Goal: Task Accomplishment & Management: Complete application form

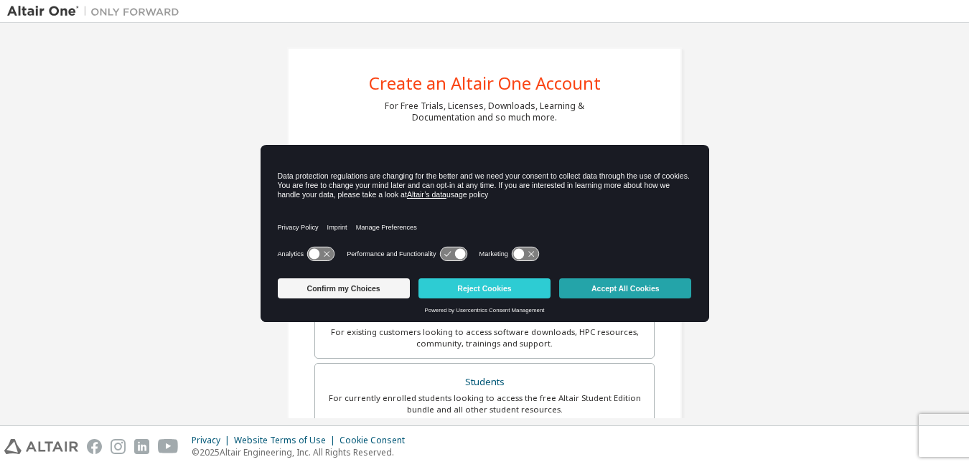
click at [607, 284] on button "Accept All Cookies" at bounding box center [625, 288] width 132 height 20
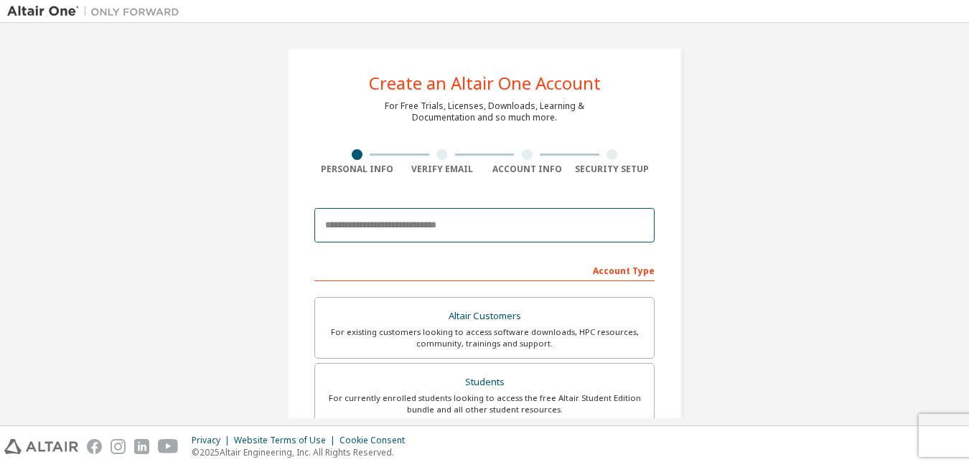
click at [493, 223] on input "email" at bounding box center [484, 225] width 340 height 34
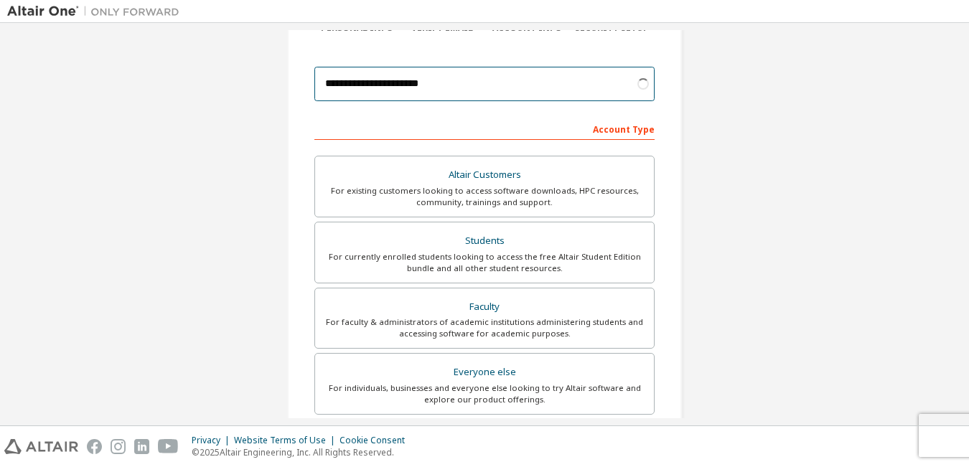
scroll to position [144, 0]
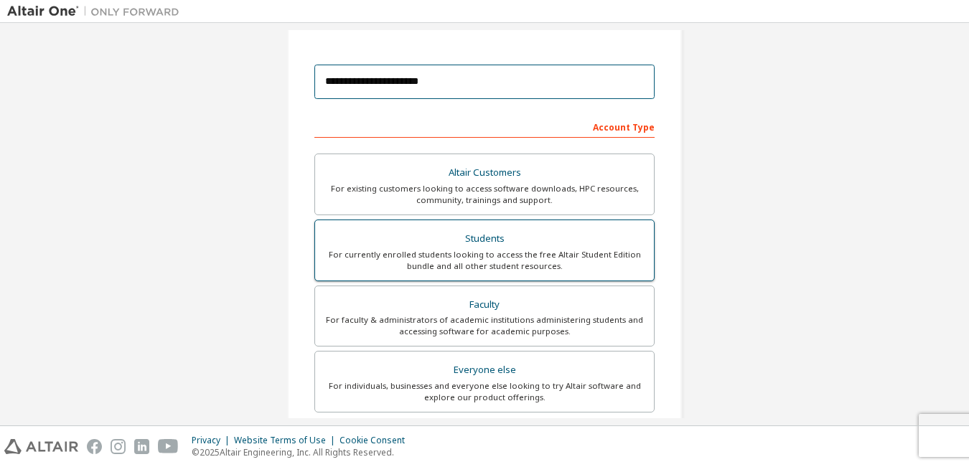
type input "**********"
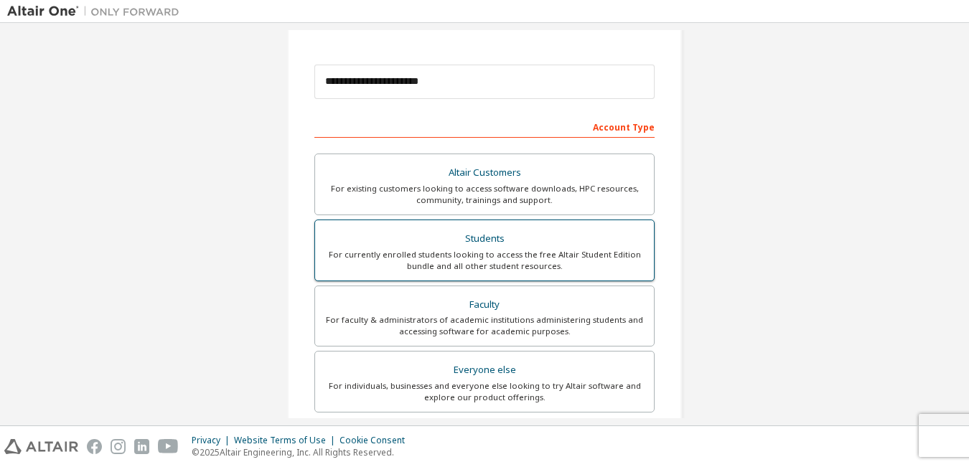
click at [551, 245] on div "Students" at bounding box center [485, 239] width 322 height 20
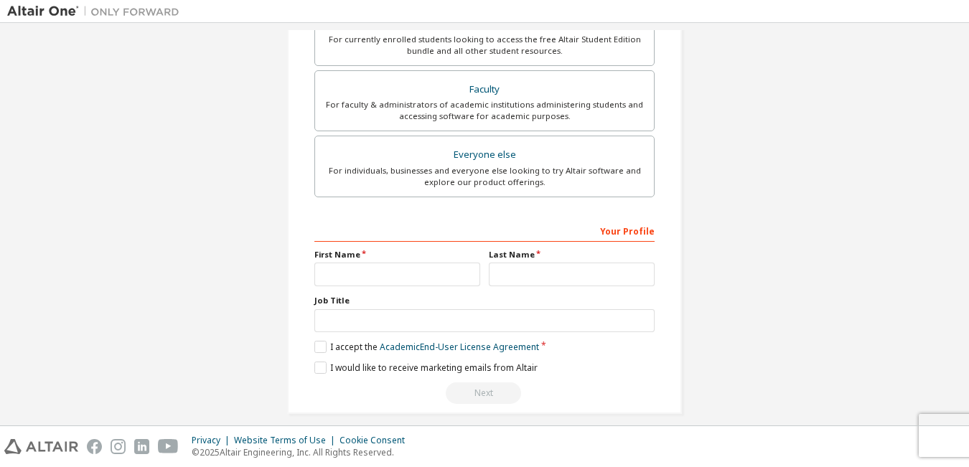
scroll to position [372, 0]
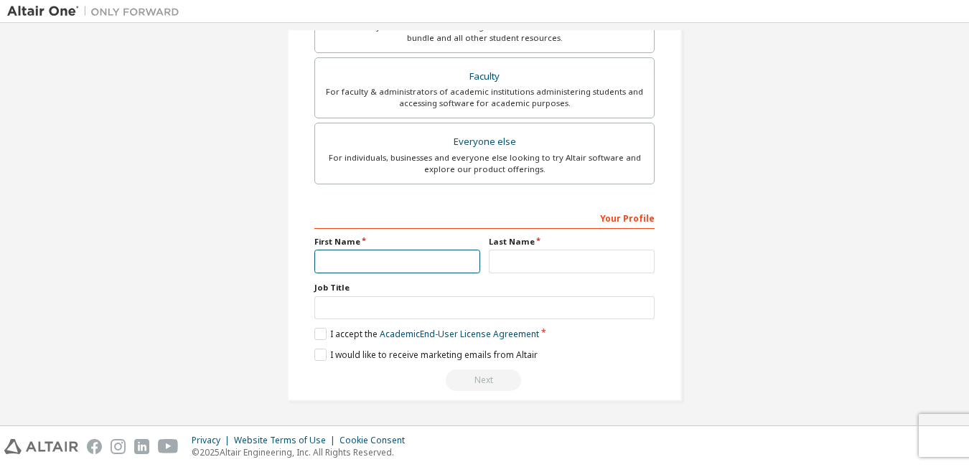
drag, startPoint x: 337, startPoint y: 259, endPoint x: 347, endPoint y: 256, distance: 10.5
click at [337, 258] on input "text" at bounding box center [397, 262] width 166 height 24
type input "*****"
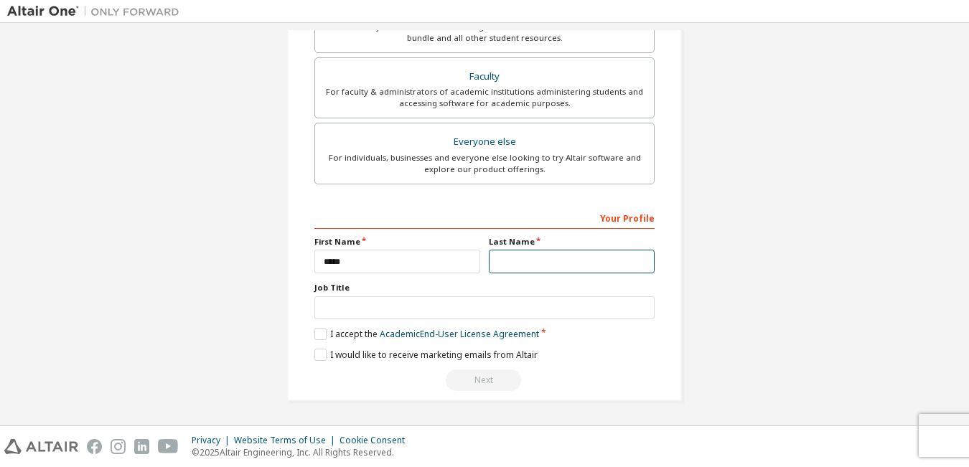
click at [518, 272] on input "text" at bounding box center [572, 262] width 166 height 24
type input "*********"
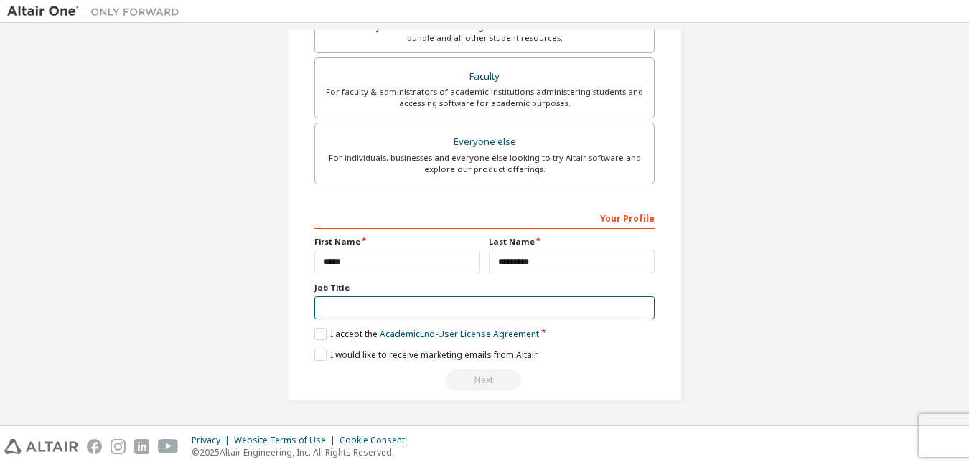
click at [441, 305] on input "text" at bounding box center [484, 308] width 340 height 24
type input "*******"
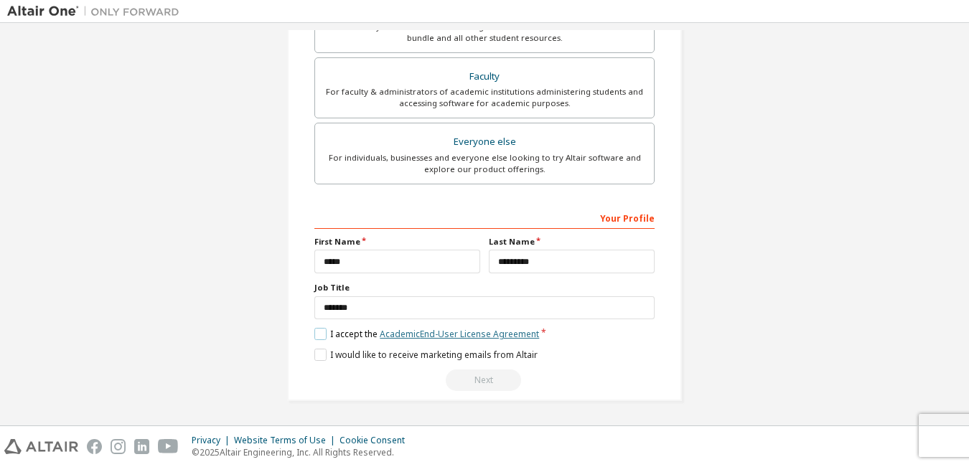
click at [508, 339] on link "Academic End-User License Agreement" at bounding box center [459, 334] width 159 height 12
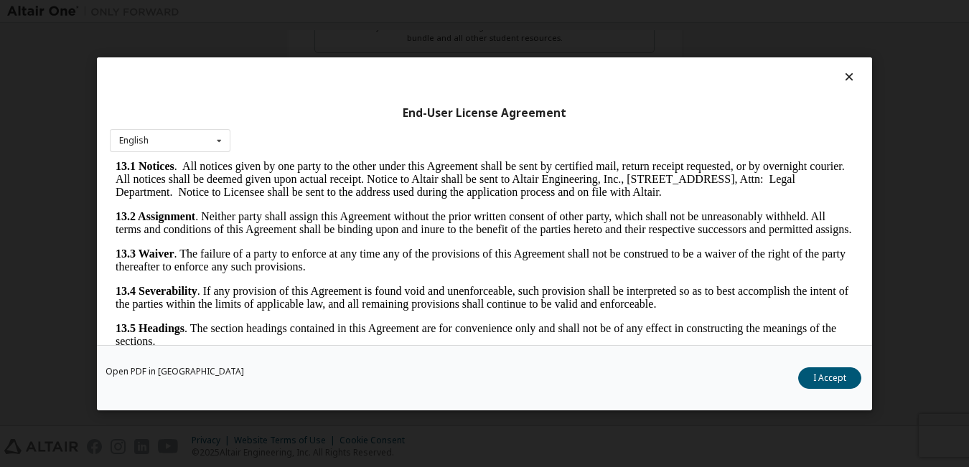
scroll to position [2378, 0]
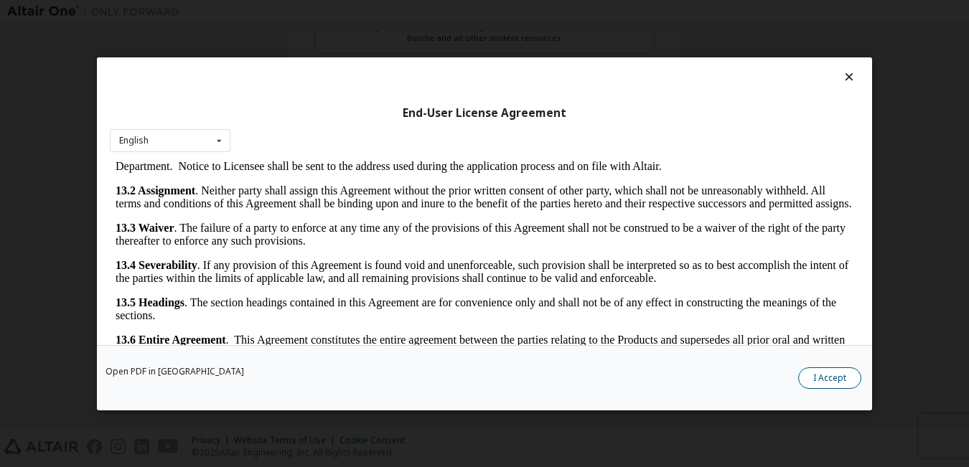
click at [820, 380] on button "I Accept" at bounding box center [829, 378] width 63 height 22
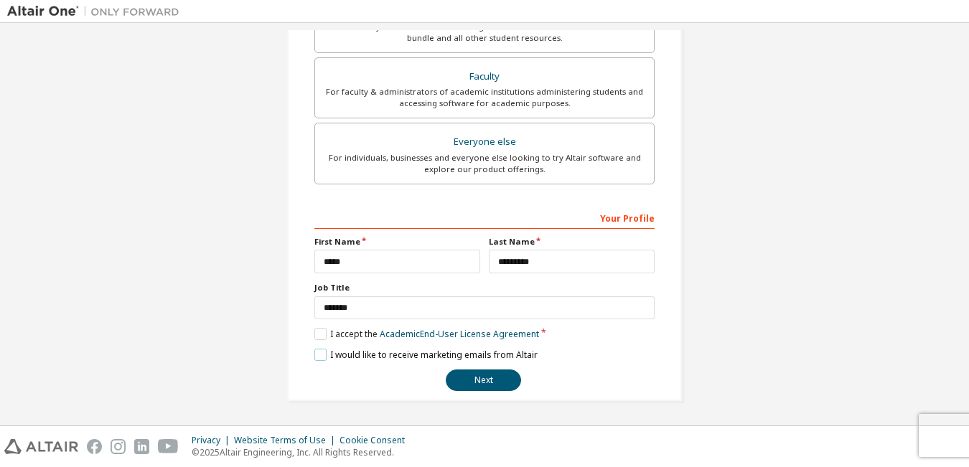
click at [315, 351] on label "I would like to receive marketing emails from Altair" at bounding box center [425, 355] width 223 height 12
click at [492, 385] on button "Next" at bounding box center [483, 381] width 75 height 22
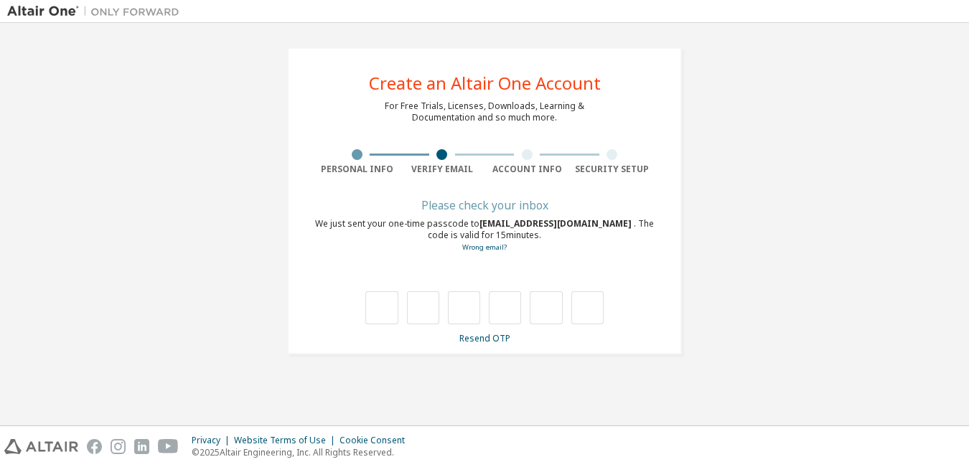
scroll to position [0, 0]
type input "*"
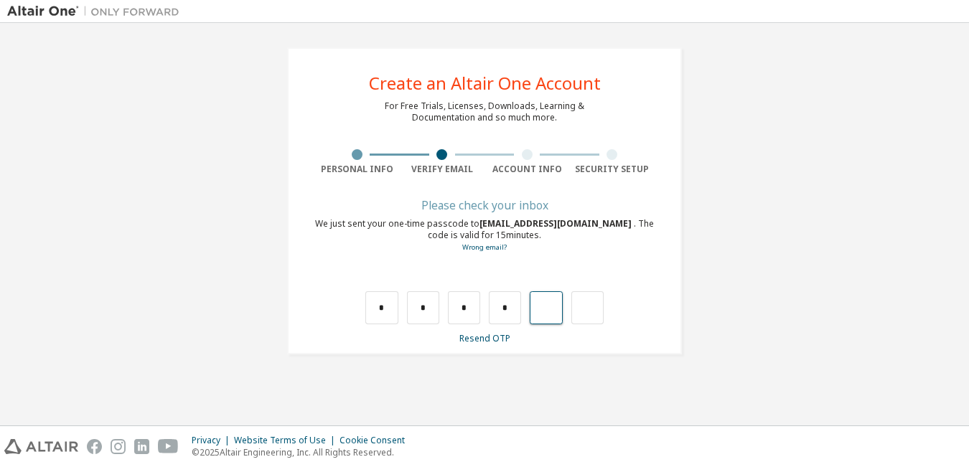
type input "*"
